Goal: Find specific page/section: Find specific page/section

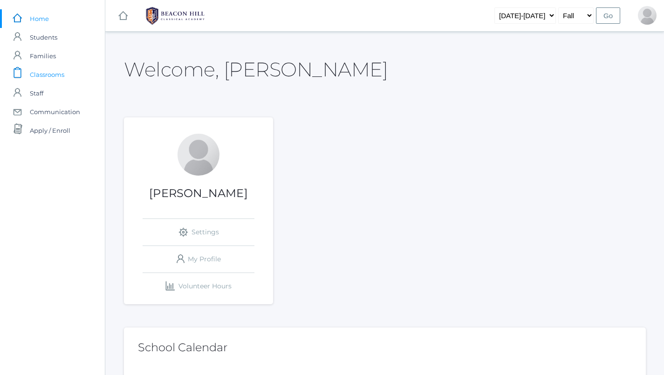
click at [56, 76] on span "Classrooms" at bounding box center [47, 74] width 34 height 19
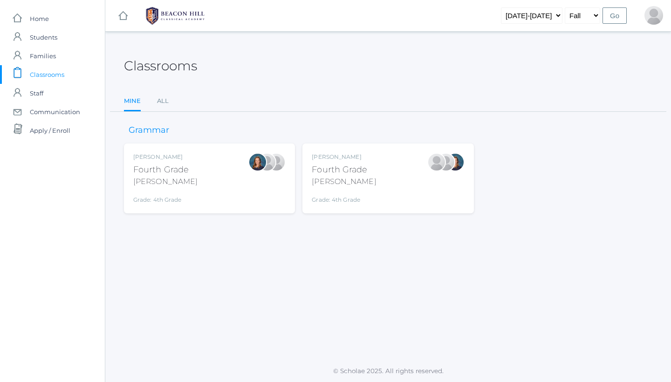
click at [368, 199] on div "[PERSON_NAME] Fourth Grade [PERSON_NAME] Grade: 4th Grade 04LA" at bounding box center [387, 179] width 171 height 70
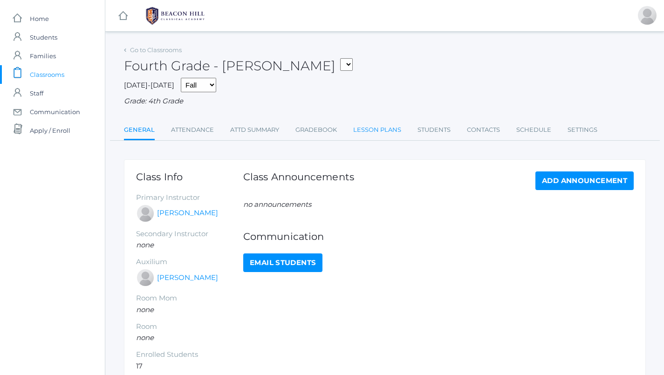
click at [394, 123] on link "Lesson Plans" at bounding box center [377, 130] width 48 height 19
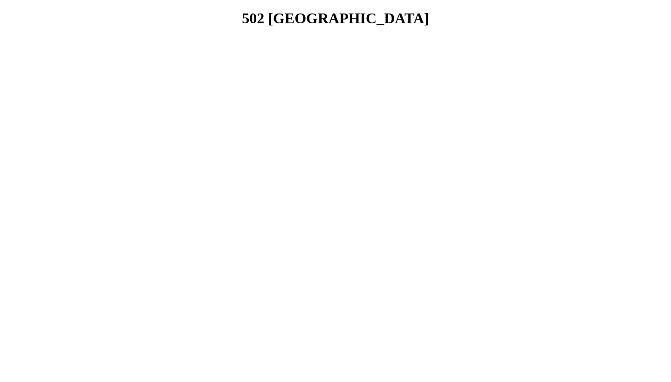
click at [577, 37] on html "502 [GEOGRAPHIC_DATA]" at bounding box center [335, 18] width 671 height 37
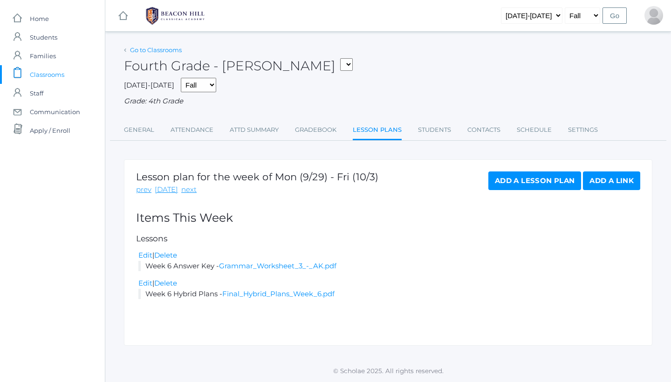
click at [136, 48] on link "Go to Classrooms" at bounding box center [156, 49] width 52 height 7
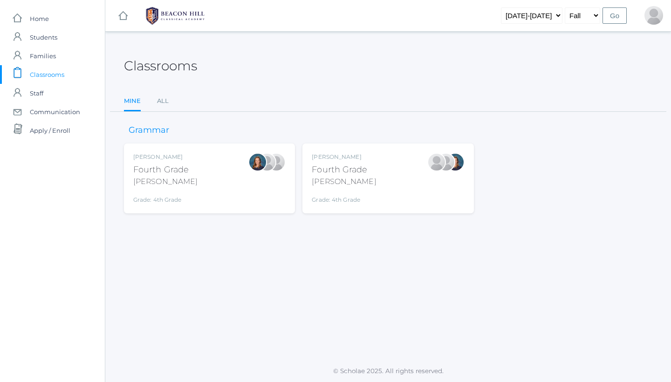
click at [230, 183] on div "[PERSON_NAME] Fourth Grade [PERSON_NAME] Grade: 4th Grade 04LA" at bounding box center [209, 178] width 152 height 51
